Goal: Navigation & Orientation: Find specific page/section

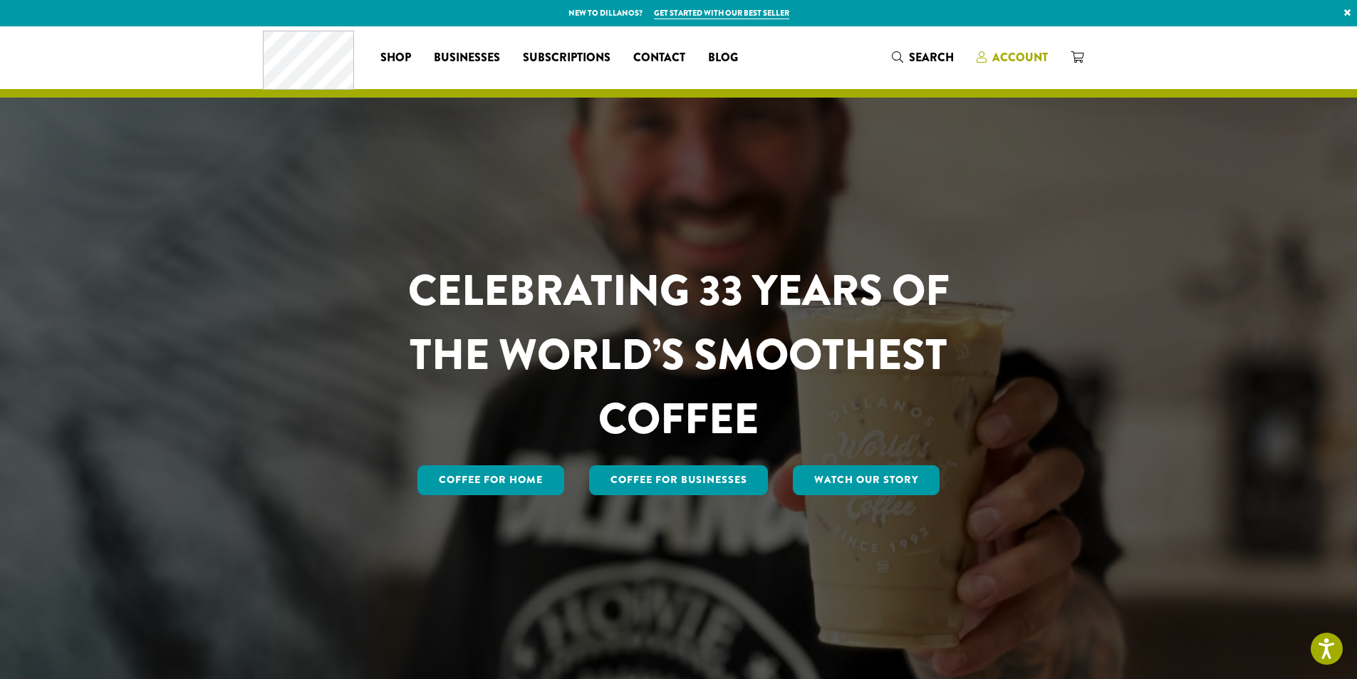
click at [996, 56] on span "Account" at bounding box center [1020, 57] width 56 height 16
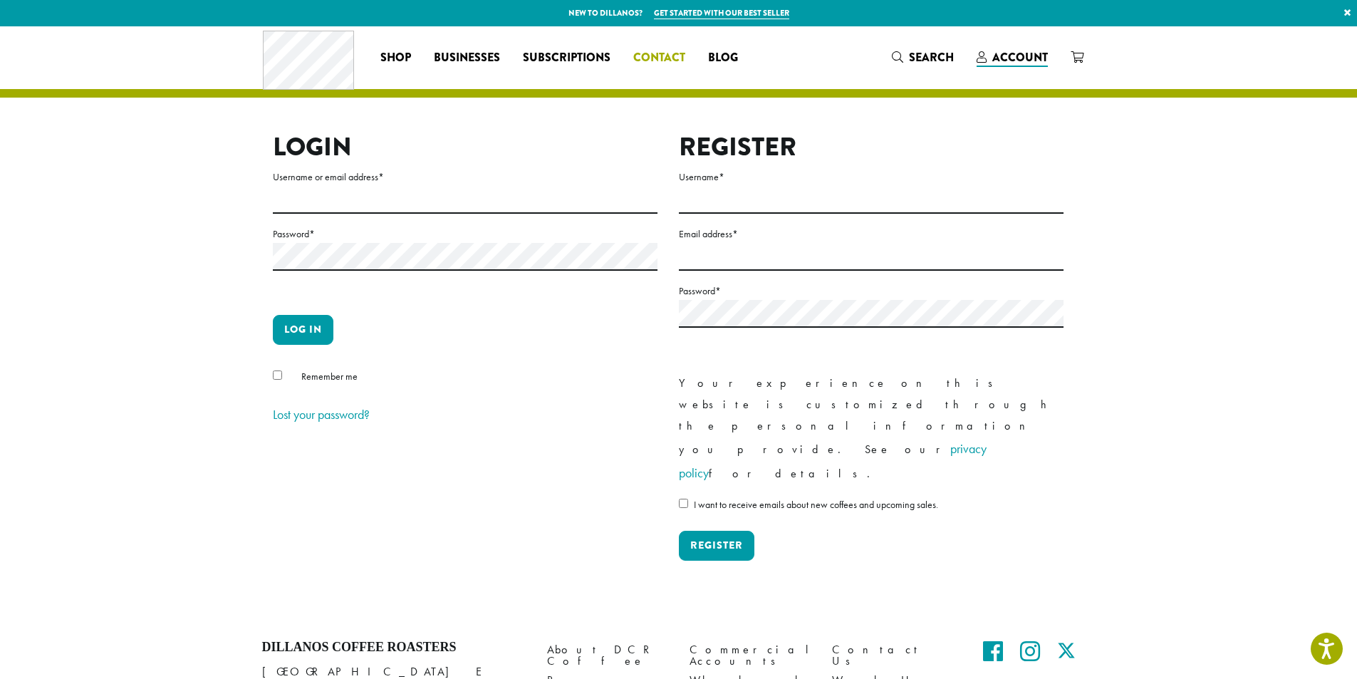
click at [645, 55] on span "Contact" at bounding box center [659, 58] width 52 height 18
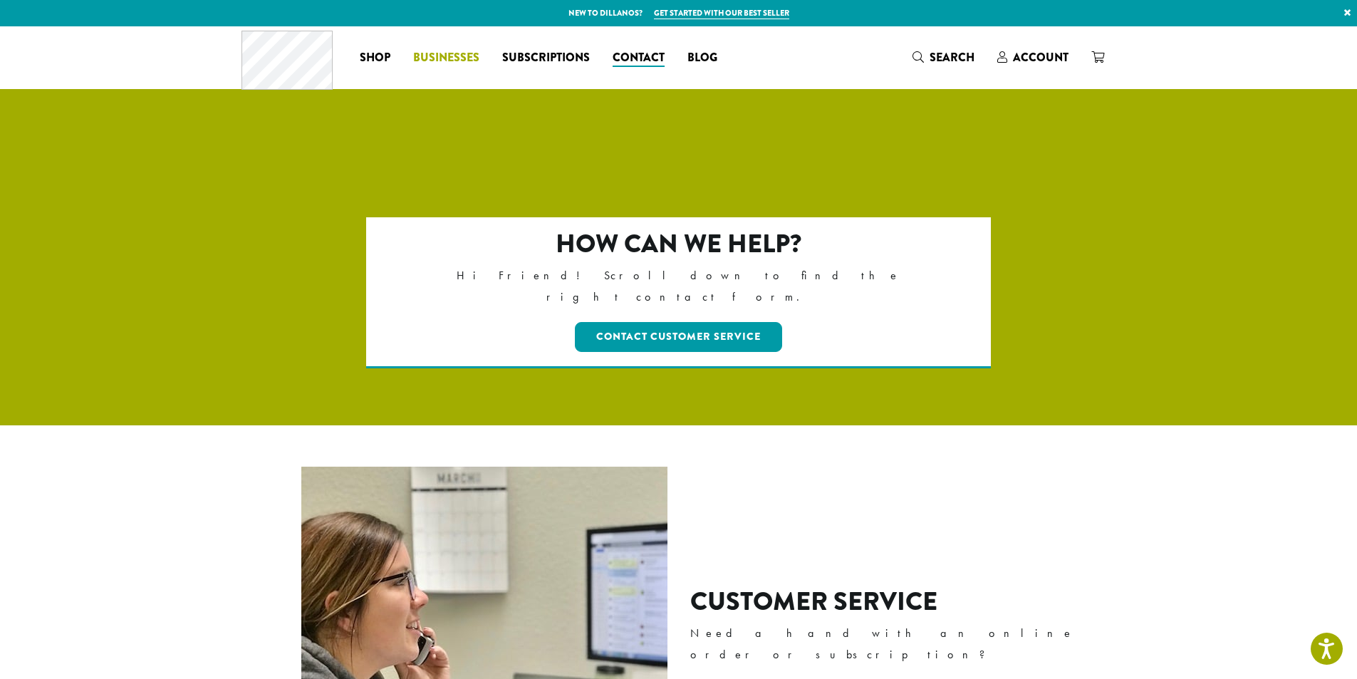
click at [429, 63] on span "Businesses" at bounding box center [446, 58] width 66 height 18
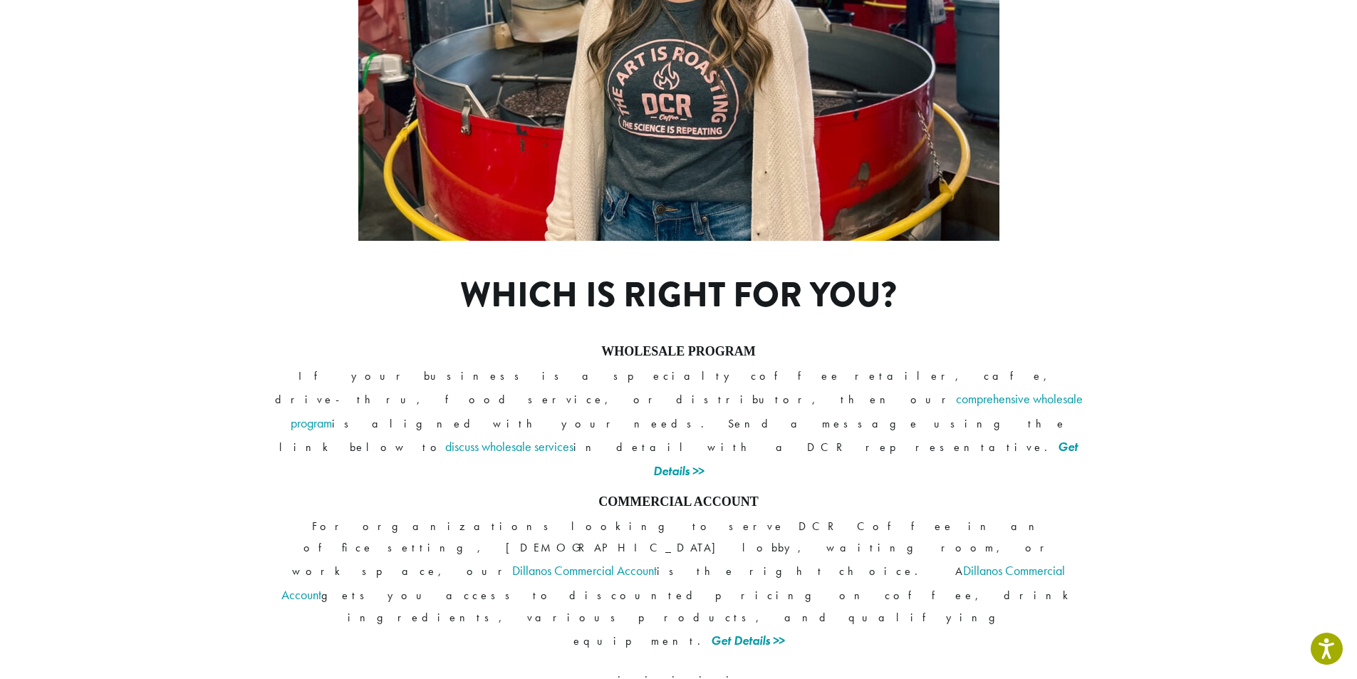
scroll to position [981, 0]
